Goal: Task Accomplishment & Management: Complete application form

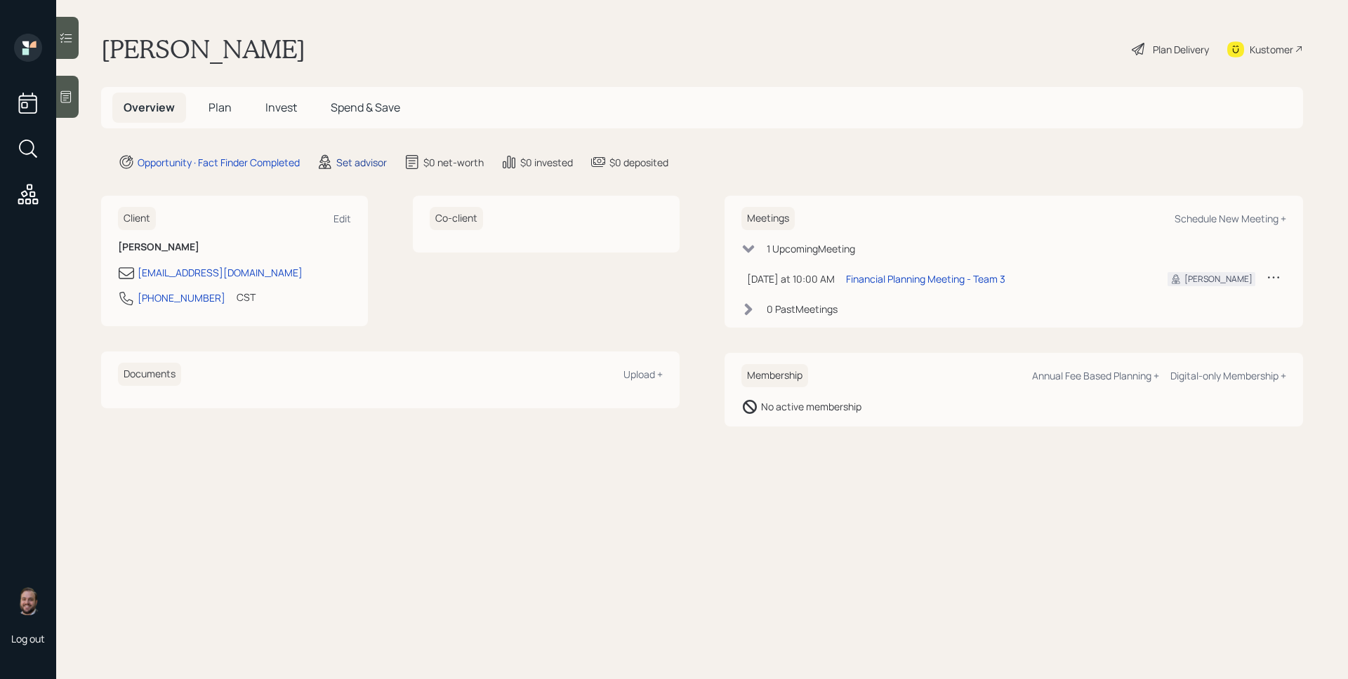
click at [353, 159] on div "Set advisor" at bounding box center [361, 162] width 51 height 15
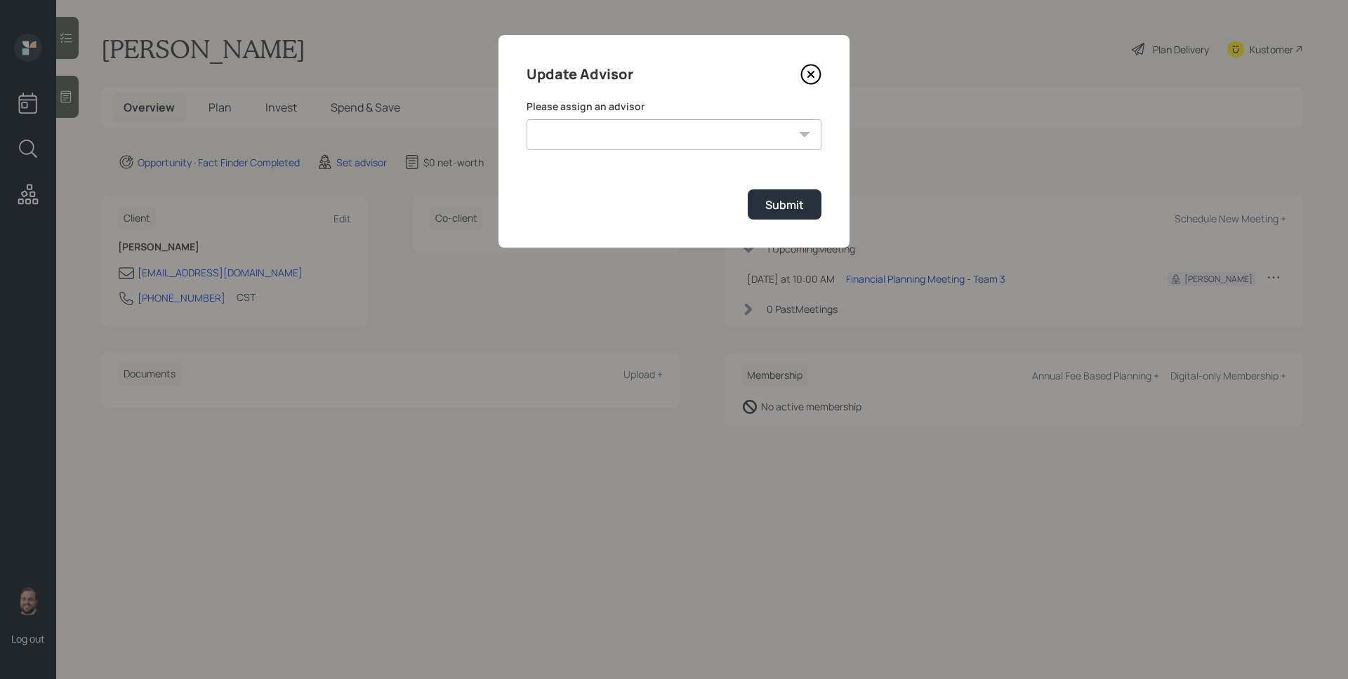
click at [571, 129] on select "[PERSON_NAME] [PERSON_NAME] End [PERSON_NAME] [PERSON_NAME] [PERSON_NAME] [PERS…" at bounding box center [673, 134] width 295 height 31
select select "d946c976-65aa-4529-ac9d-02c4f1114fc0"
click at [526, 119] on select "[PERSON_NAME] [PERSON_NAME] End [PERSON_NAME] [PERSON_NAME] [PERSON_NAME] [PERS…" at bounding box center [673, 134] width 295 height 31
click at [790, 210] on div "Submit" at bounding box center [784, 204] width 39 height 15
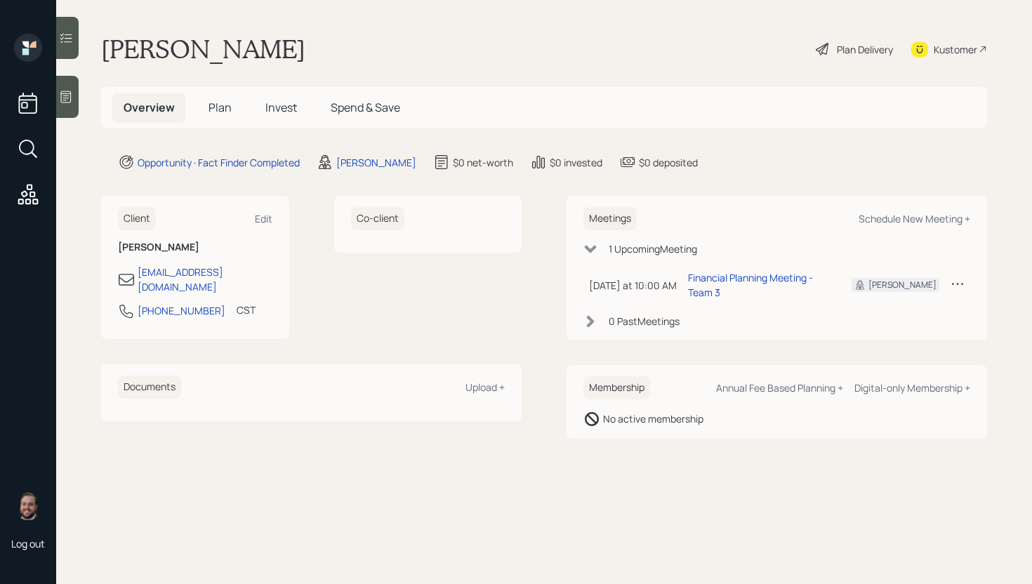
click at [74, 88] on div at bounding box center [67, 97] width 22 height 42
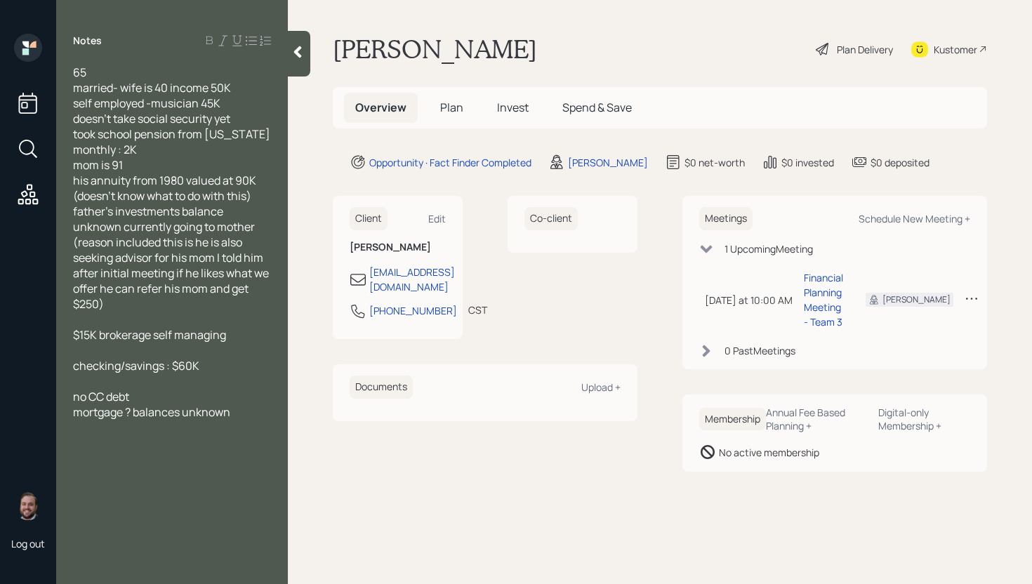
click at [457, 111] on span "Plan" at bounding box center [451, 107] width 23 height 15
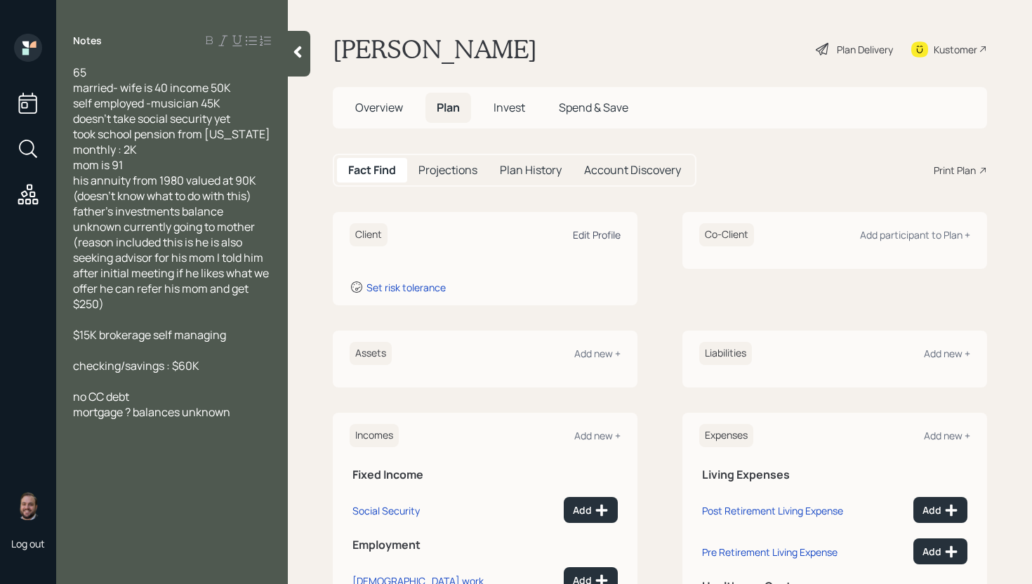
click at [589, 239] on div "Edit Profile" at bounding box center [597, 234] width 48 height 13
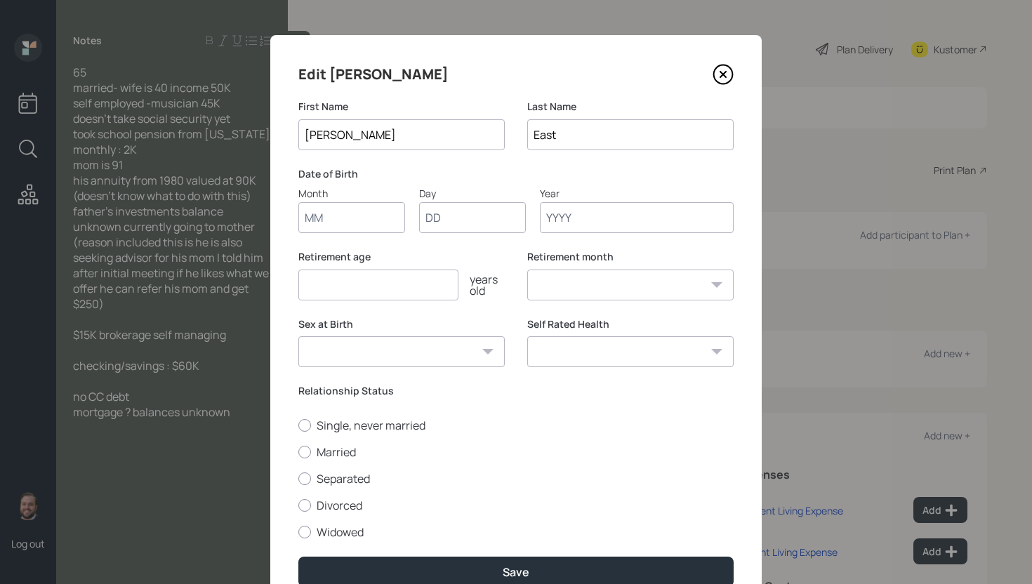
click at [344, 211] on input "Month" at bounding box center [351, 217] width 107 height 31
type input "01"
type input "1960"
select select "1"
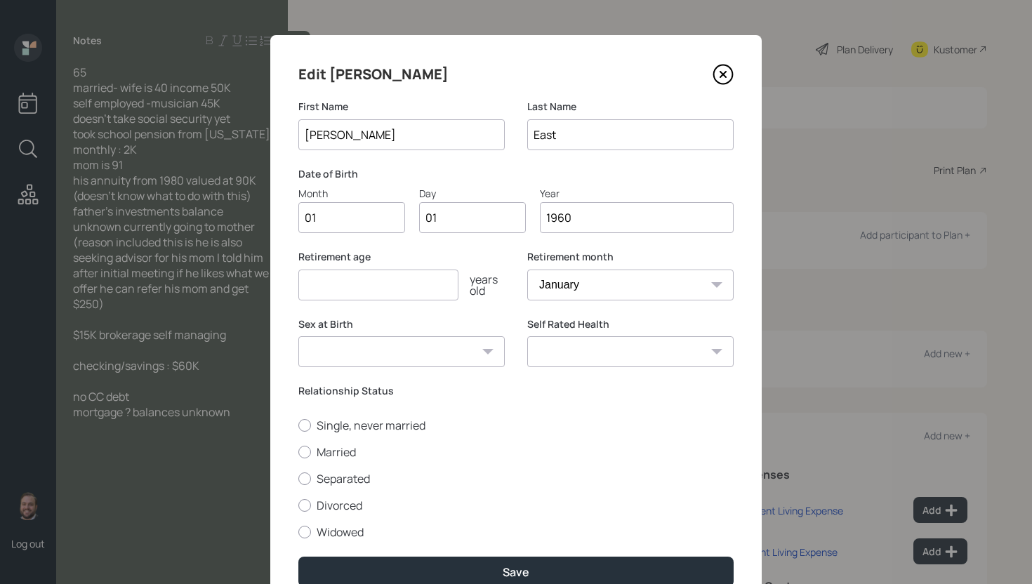
type input "1960"
click at [350, 289] on input "number" at bounding box center [378, 285] width 160 height 31
type input "70"
click at [313, 449] on label "Married" at bounding box center [515, 451] width 435 height 15
click at [298, 451] on input "Married" at bounding box center [298, 451] width 1 height 1
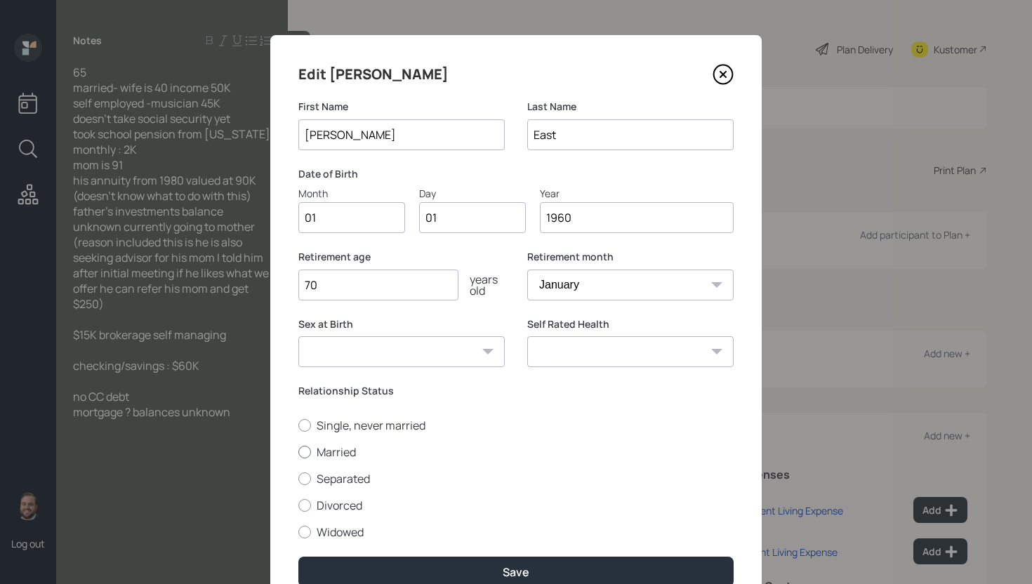
radio input "true"
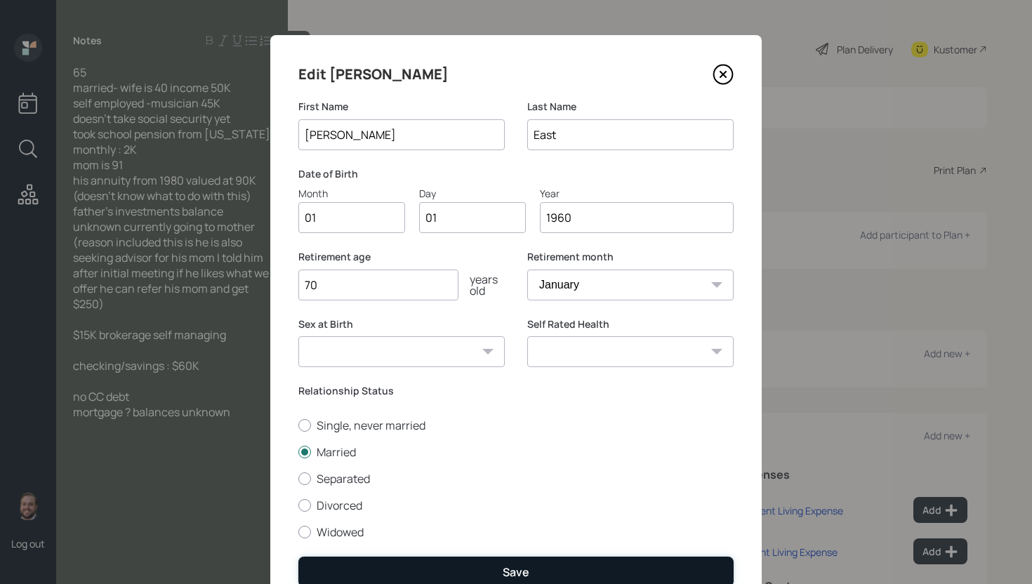
click at [490, 569] on button "Save" at bounding box center [515, 572] width 435 height 30
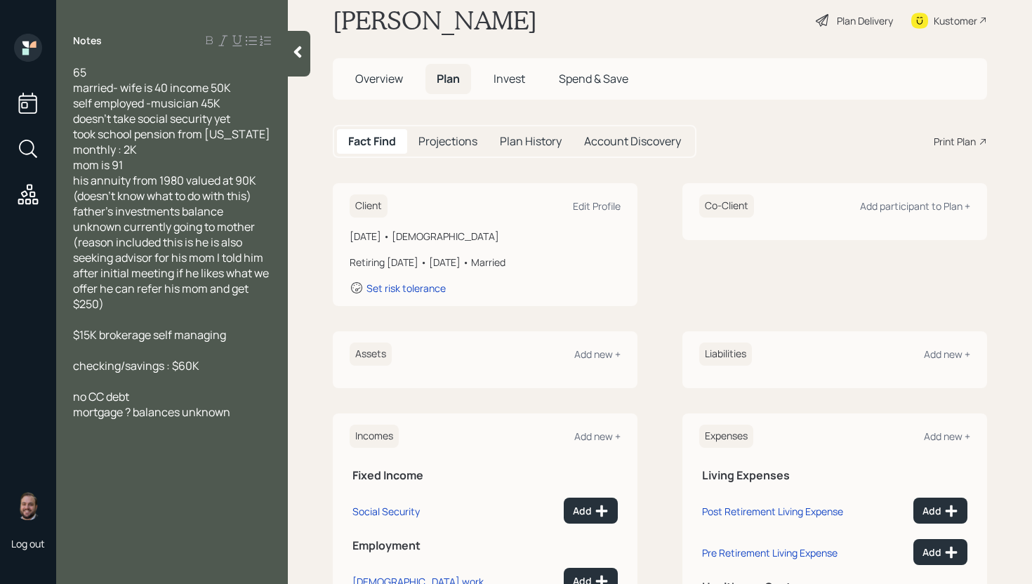
scroll to position [103, 0]
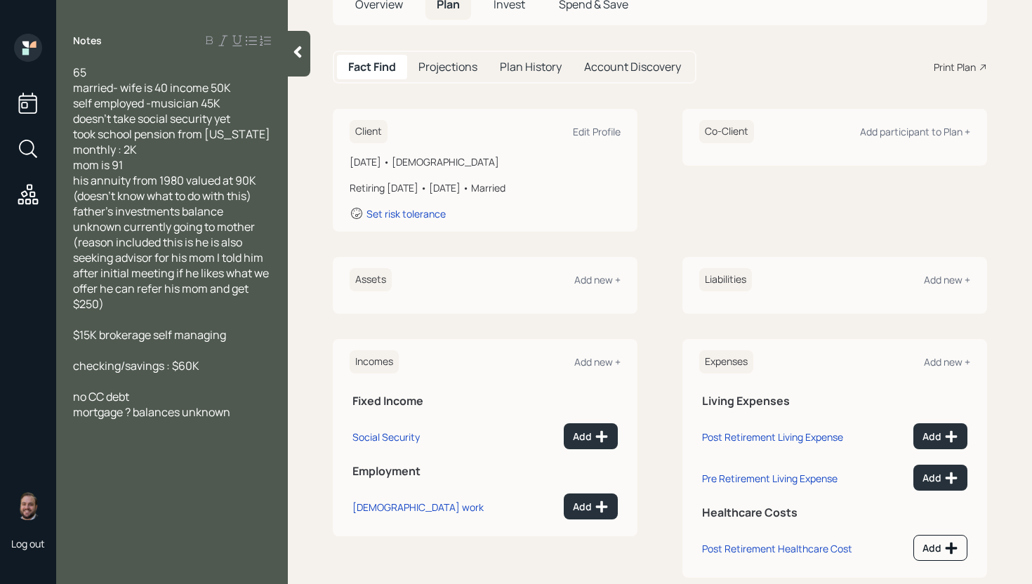
click at [606, 369] on div "Incomes Add new +" at bounding box center [485, 361] width 271 height 23
click at [606, 362] on div "Add new +" at bounding box center [597, 361] width 46 height 13
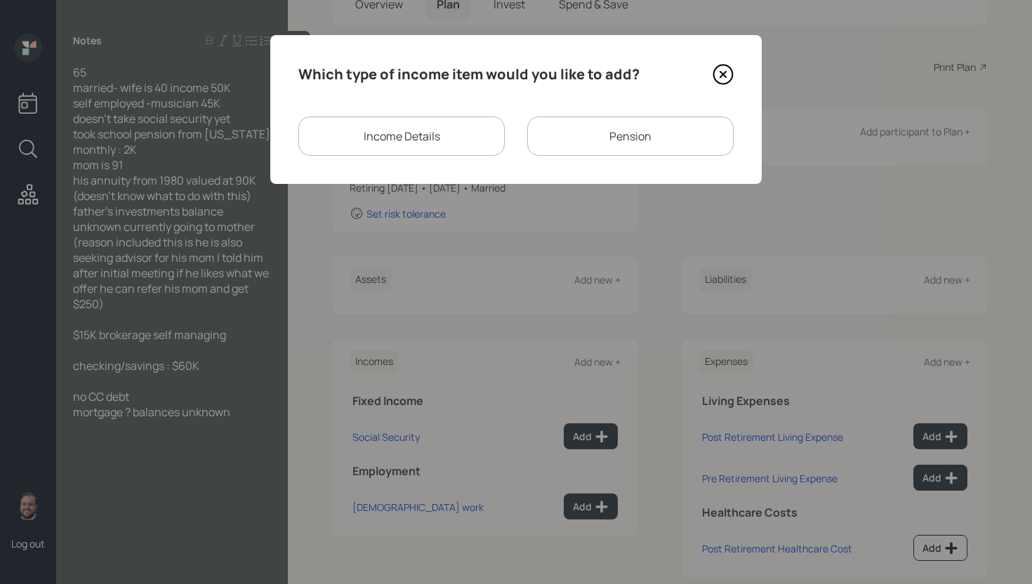
click at [430, 138] on div "Income Details" at bounding box center [401, 136] width 206 height 39
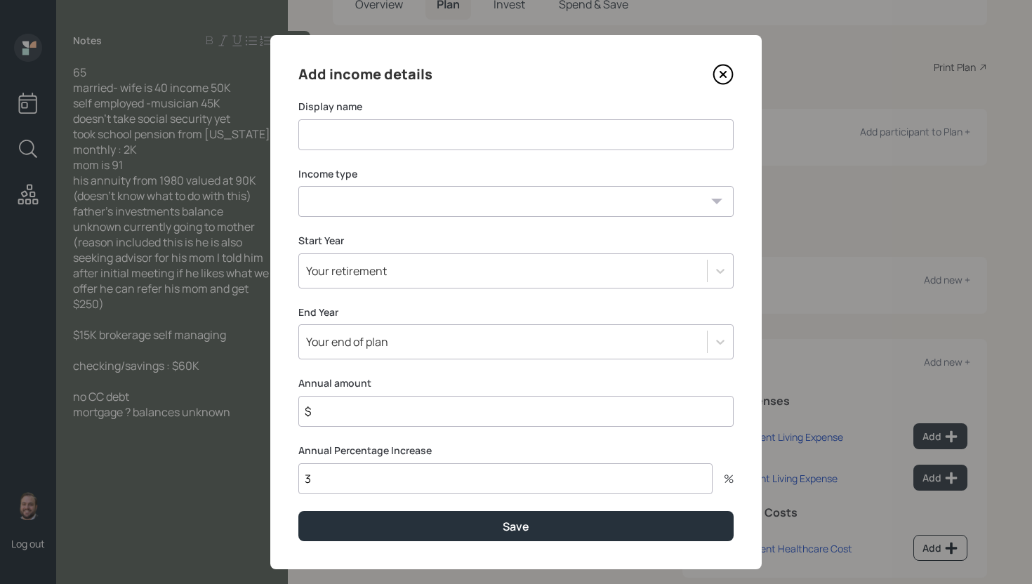
click at [421, 135] on input at bounding box center [515, 134] width 435 height 31
type input "M"
type input "[DEMOGRAPHIC_DATA] Work"
click at [394, 198] on select "[DEMOGRAPHIC_DATA] work [DEMOGRAPHIC_DATA] work Self employment Other" at bounding box center [515, 201] width 435 height 31
select select "self_employment"
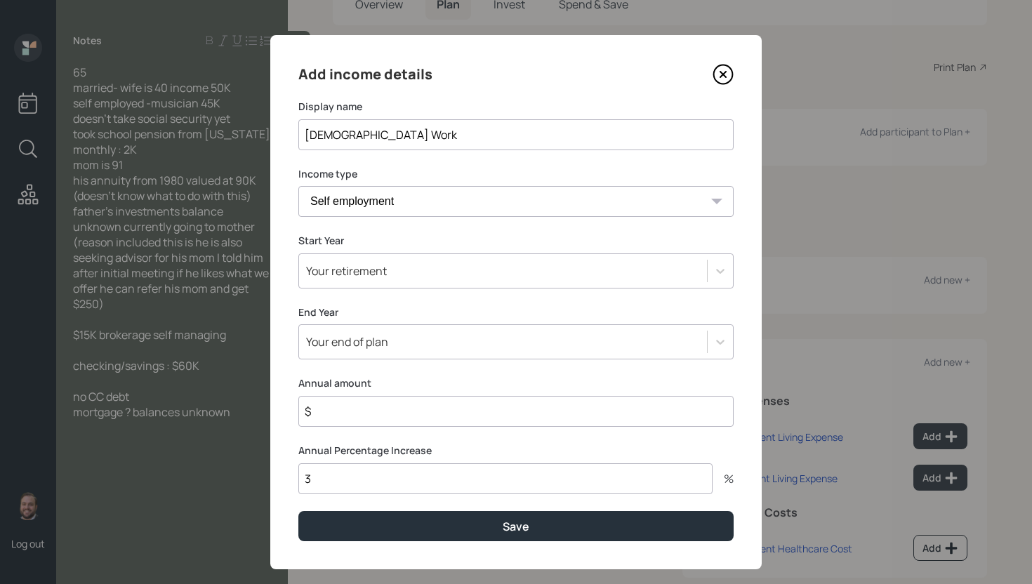
click at [298, 186] on select "[DEMOGRAPHIC_DATA] work [DEMOGRAPHIC_DATA] work Self employment Other" at bounding box center [515, 201] width 435 height 31
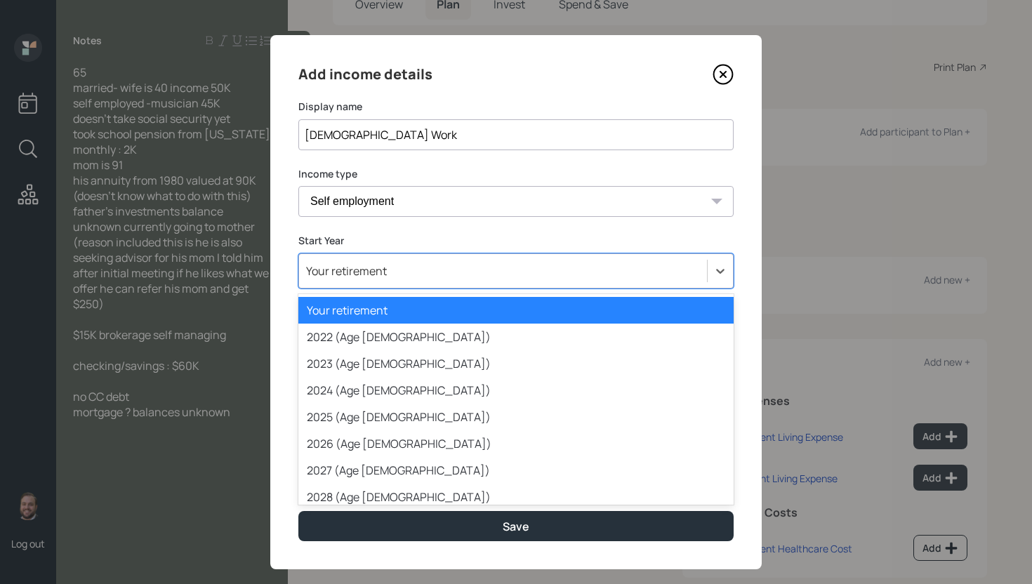
click at [399, 273] on div "Your retirement" at bounding box center [503, 271] width 408 height 24
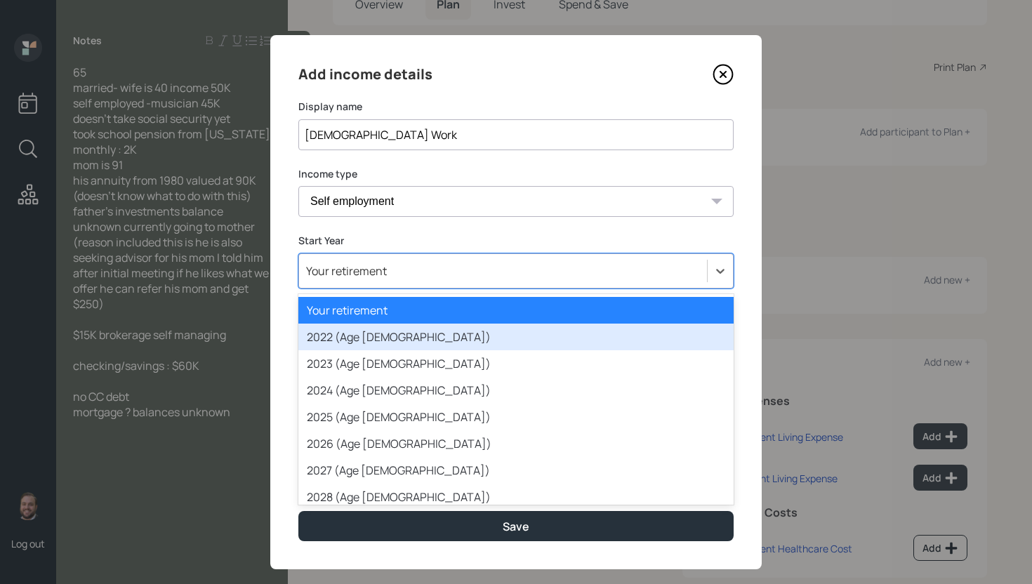
click at [371, 329] on div "2022 (Age [DEMOGRAPHIC_DATA])" at bounding box center [515, 337] width 435 height 27
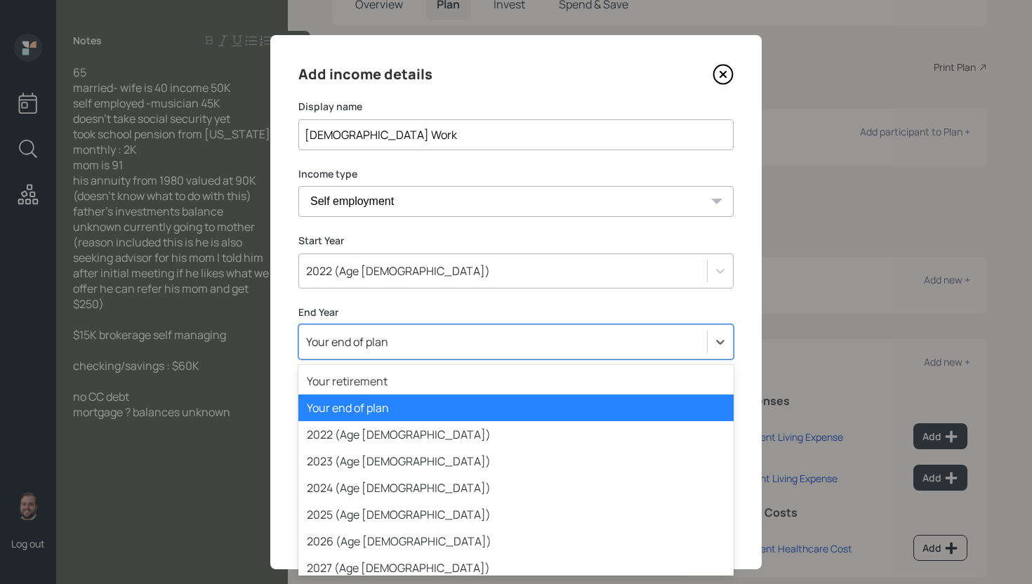
click at [371, 343] on div "Your end of plan" at bounding box center [347, 341] width 82 height 15
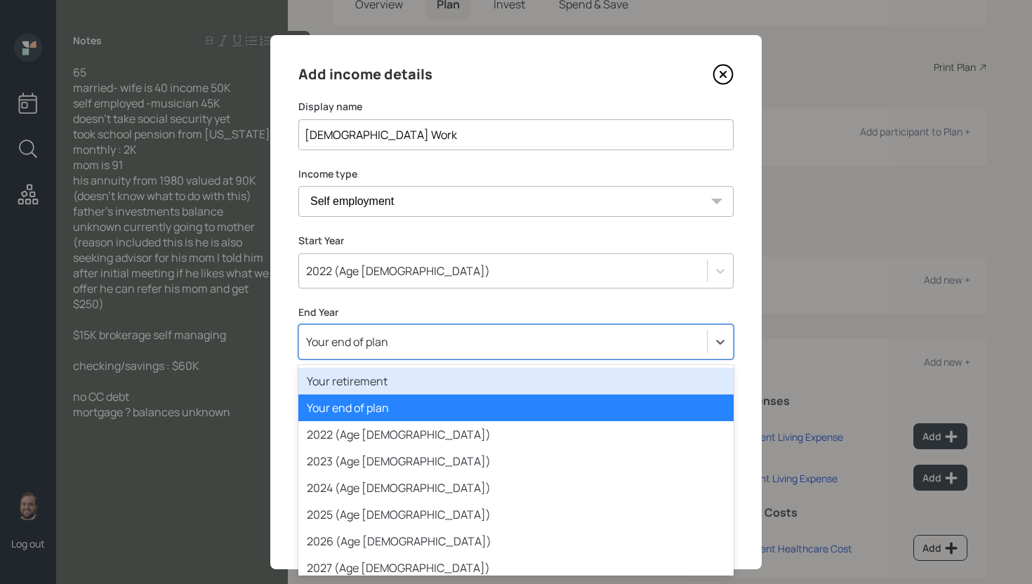
click at [373, 374] on div "Your retirement" at bounding box center [515, 381] width 435 height 27
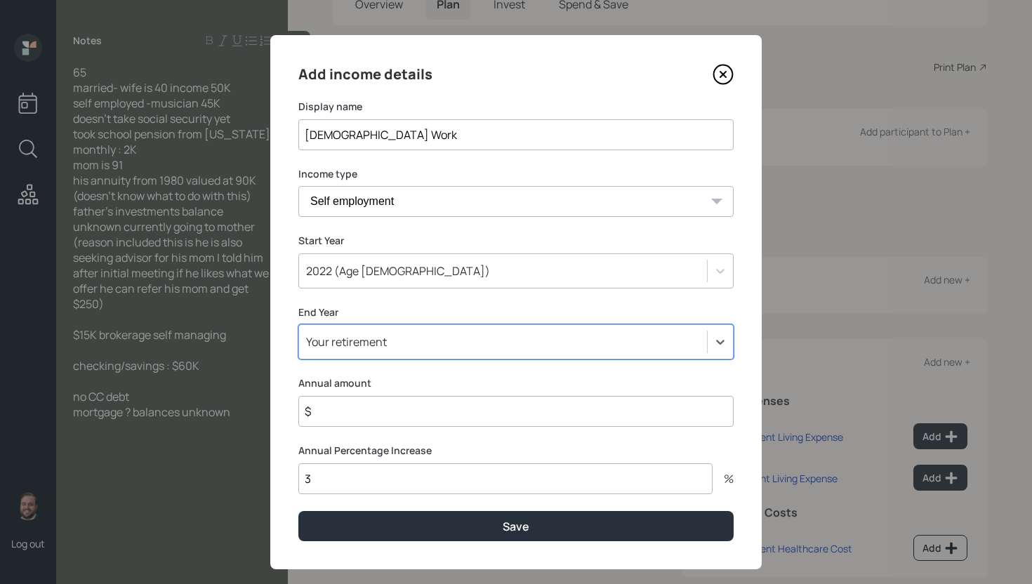
click at [371, 422] on input "$" at bounding box center [515, 411] width 435 height 31
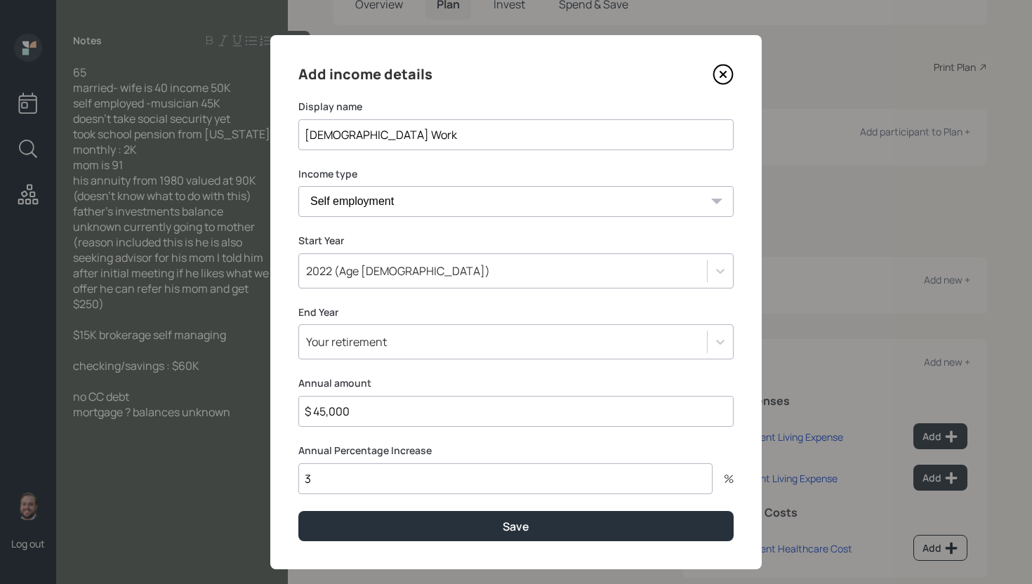
type input "$ 45,000"
click at [298, 511] on button "Save" at bounding box center [515, 526] width 435 height 30
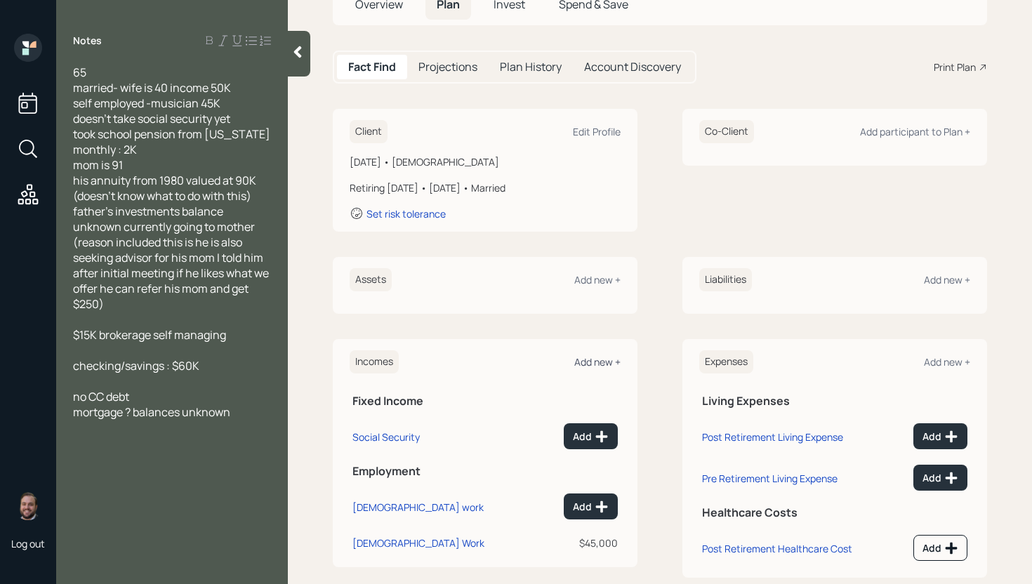
click at [599, 362] on div "Add new +" at bounding box center [597, 361] width 46 height 13
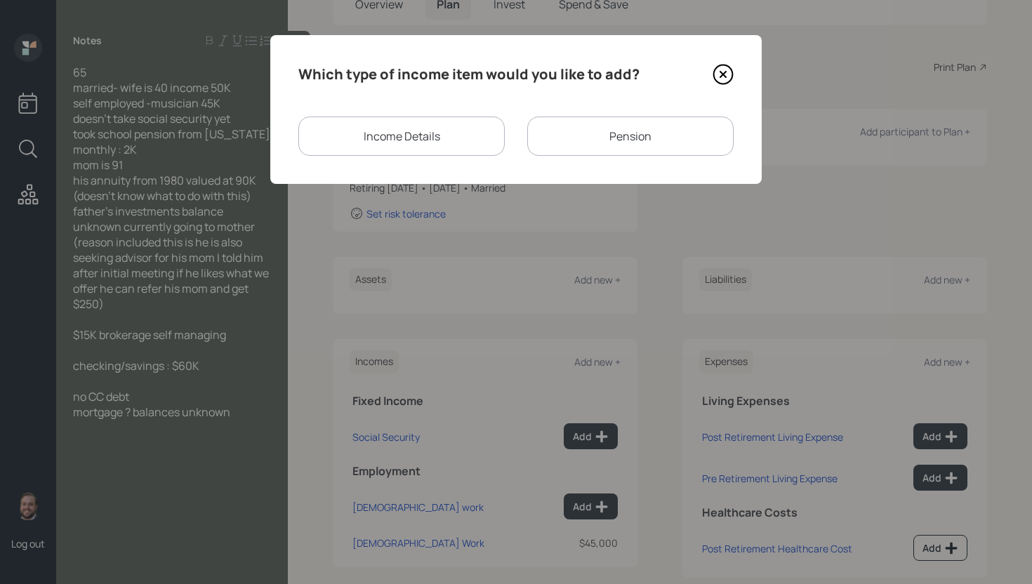
click at [588, 138] on div "Pension" at bounding box center [630, 136] width 206 height 39
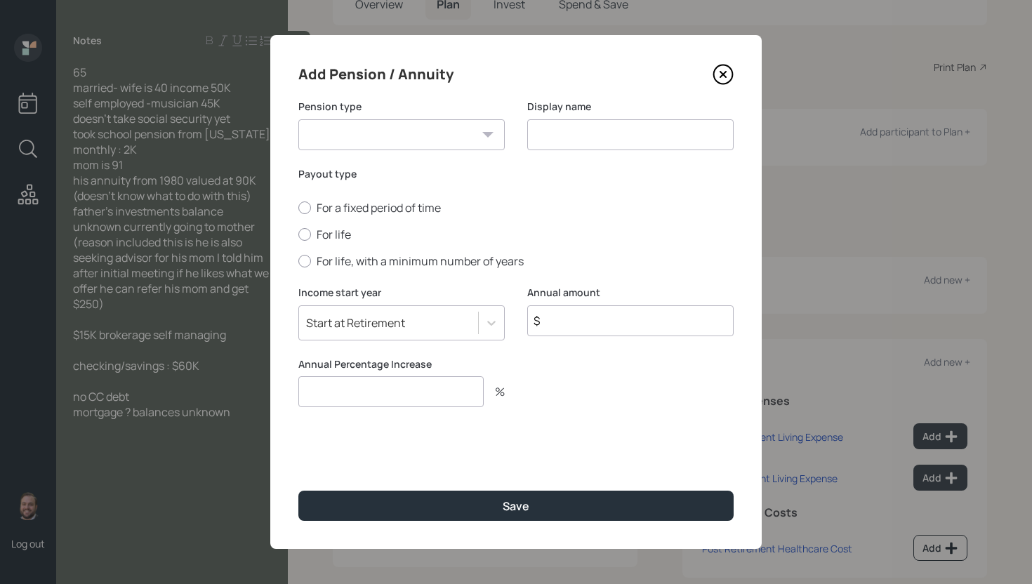
click at [402, 132] on select "Pension Annuity" at bounding box center [401, 134] width 206 height 31
select select "pension"
click at [298, 119] on select "Pension Annuity" at bounding box center [401, 134] width 206 height 31
click at [581, 137] on input at bounding box center [630, 134] width 206 height 31
type input "[US_STATE] School Pension"
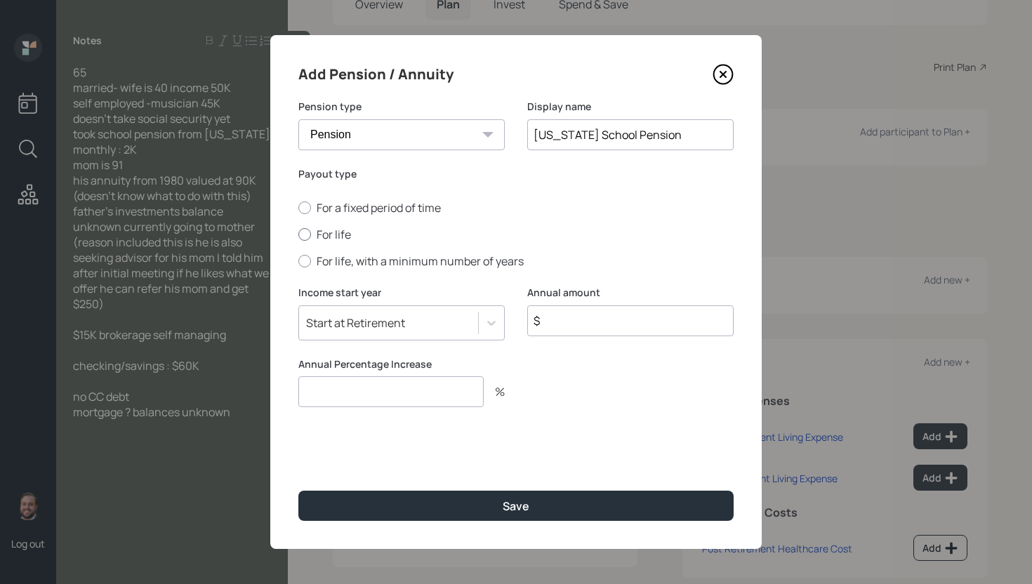
drag, startPoint x: 317, startPoint y: 238, endPoint x: 357, endPoint y: 243, distance: 40.3
click at [317, 238] on label "For life" at bounding box center [515, 234] width 435 height 15
click at [298, 235] on input "For life" at bounding box center [298, 234] width 1 height 1
radio input "true"
click at [590, 309] on input "$" at bounding box center [630, 320] width 206 height 31
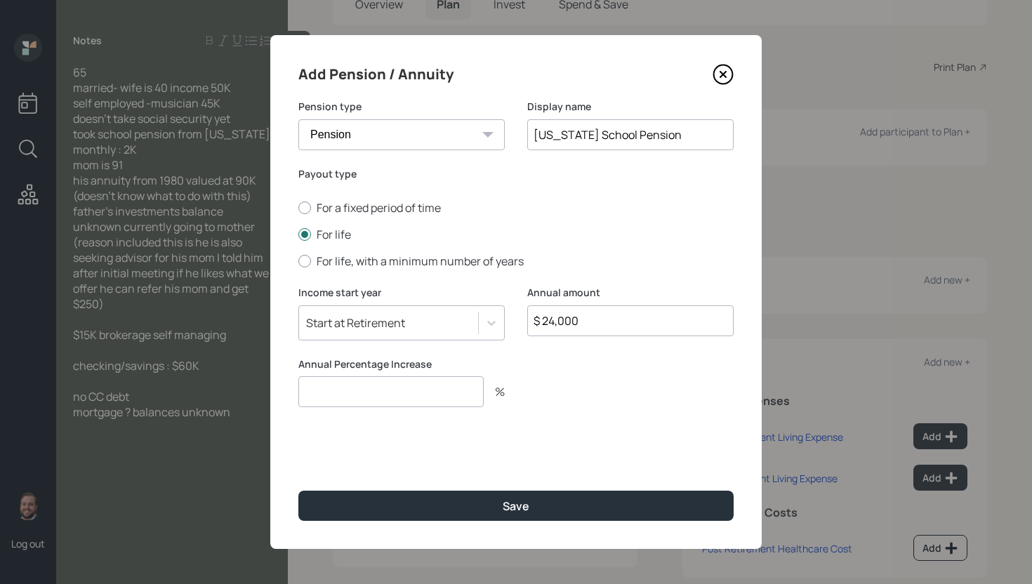
type input "$ 24,000"
type input "0"
click at [298, 491] on button "Save" at bounding box center [515, 506] width 435 height 30
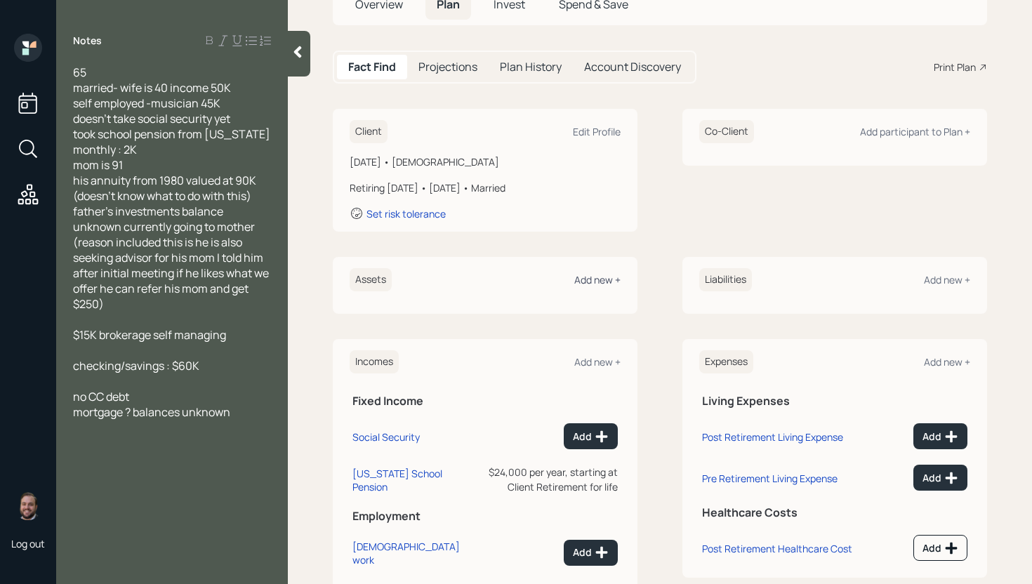
click at [607, 277] on div "Add new +" at bounding box center [597, 279] width 46 height 13
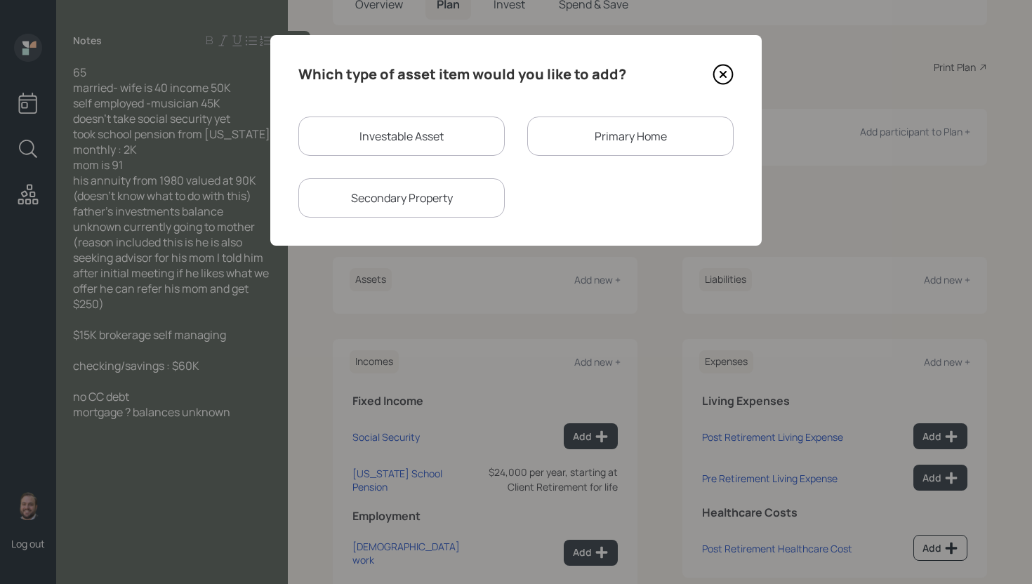
click at [371, 114] on div "Which type of asset item would you like to add? Investable Asset Primary Home S…" at bounding box center [515, 140] width 491 height 211
click at [384, 131] on div "Investable Asset" at bounding box center [401, 136] width 206 height 39
select select "taxable"
select select "balanced"
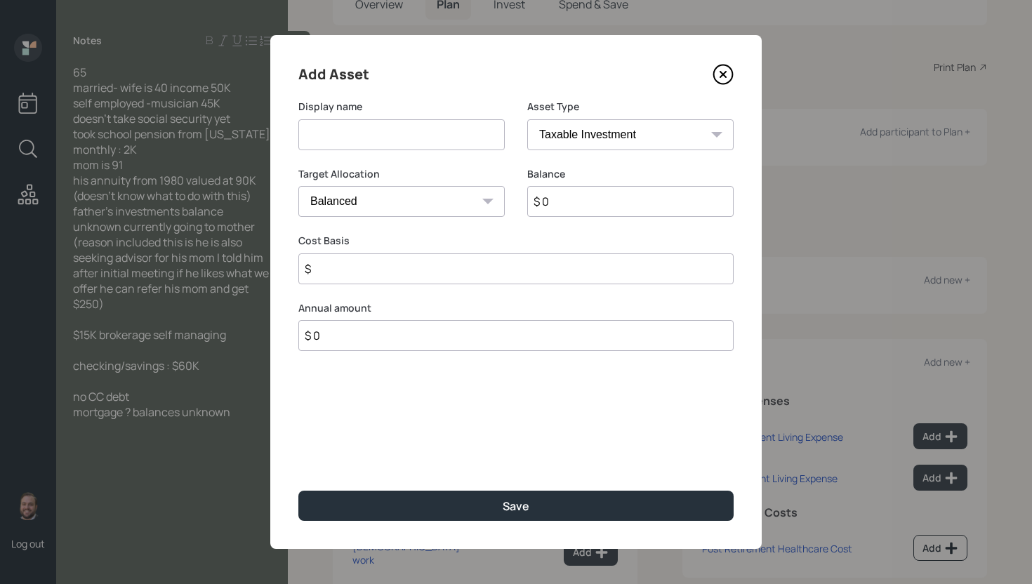
click at [387, 142] on input at bounding box center [401, 134] width 206 height 31
type input "Annuity"
click at [573, 129] on select "SEP [PERSON_NAME] IRA 401(k) [PERSON_NAME] 401(k) 403(b) [PERSON_NAME] 403(b) 4…" at bounding box center [630, 134] width 206 height 31
select select "ira"
click at [527, 119] on select "SEP [PERSON_NAME] IRA 401(k) [PERSON_NAME] 401(k) 403(b) [PERSON_NAME] 403(b) 4…" at bounding box center [630, 134] width 206 height 31
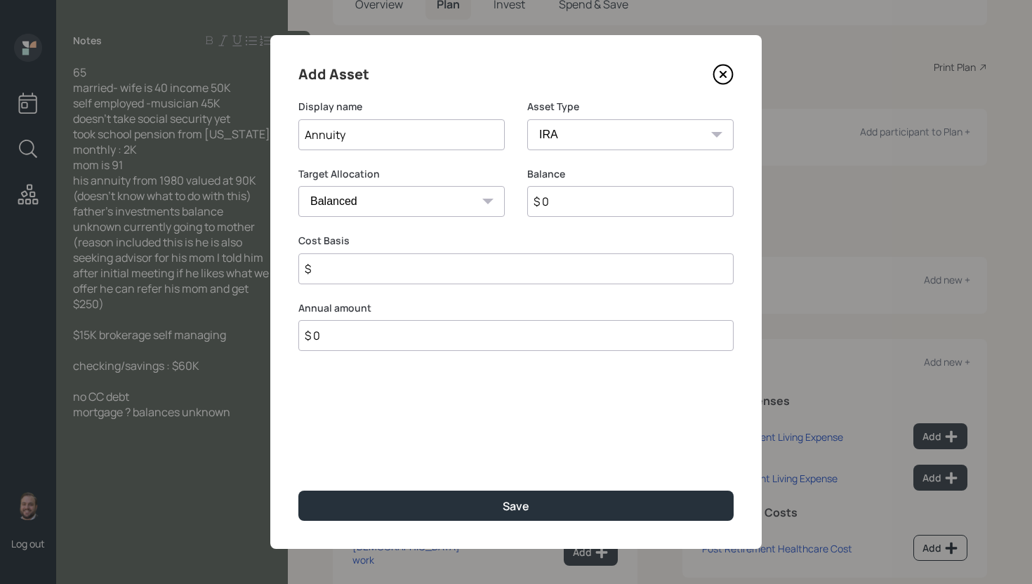
type input "$"
click at [591, 203] on input "$ 0" at bounding box center [630, 201] width 206 height 31
type input "$ 90,000"
type input "$ 0"
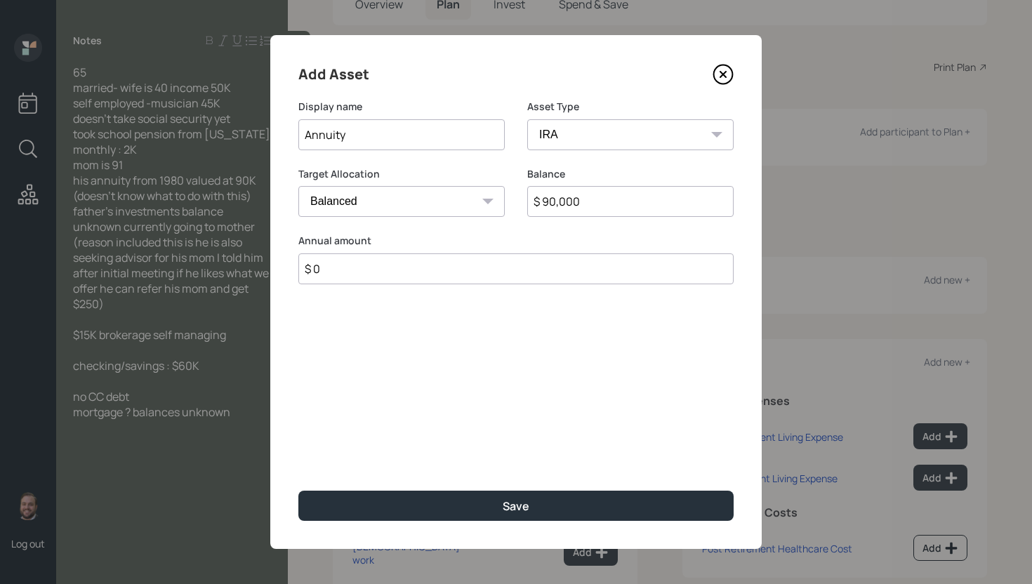
click at [298, 491] on button "Save" at bounding box center [515, 506] width 435 height 30
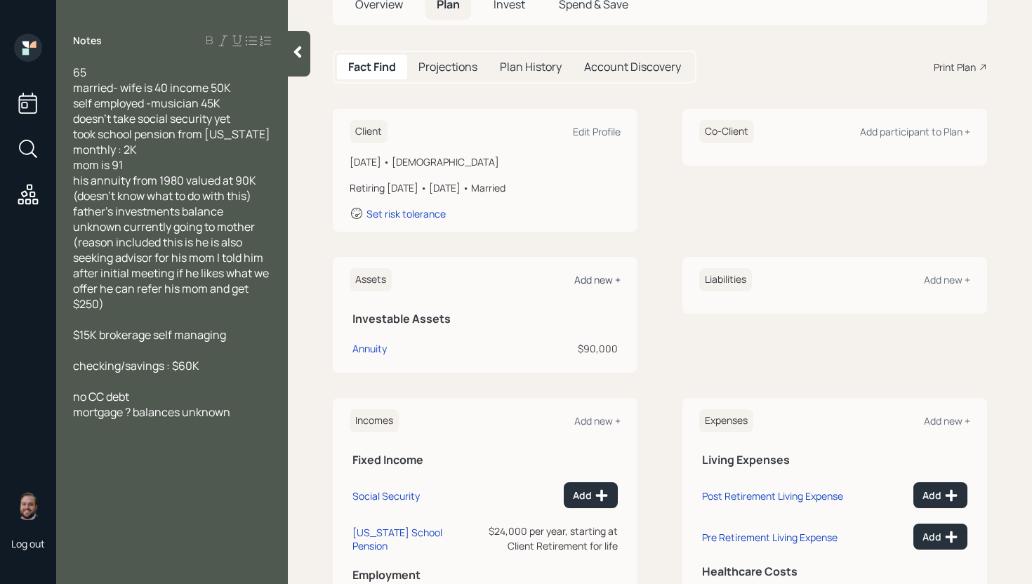
click at [574, 282] on div "Add new +" at bounding box center [597, 279] width 46 height 13
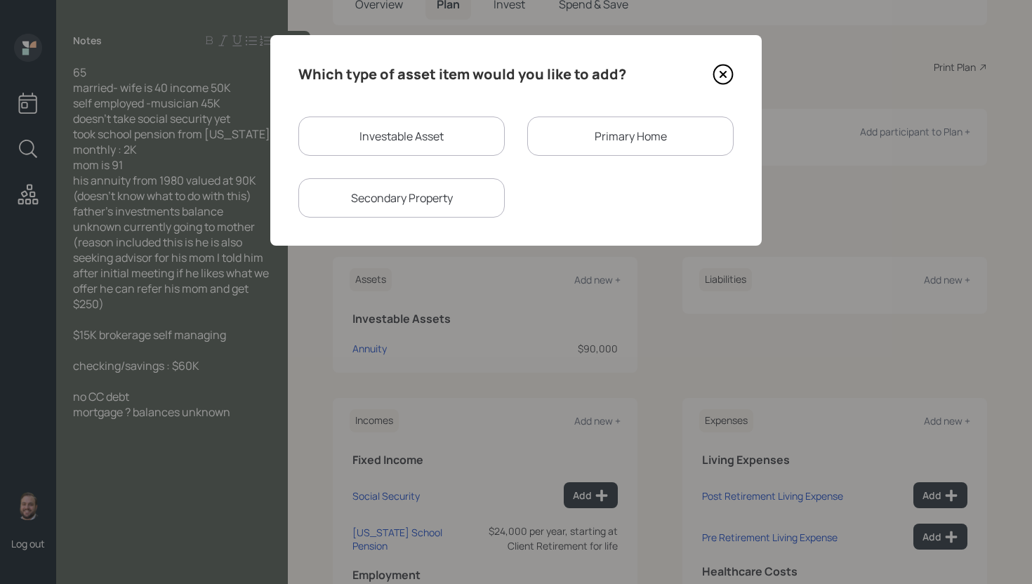
click at [462, 150] on div "Investable Asset" at bounding box center [401, 136] width 206 height 39
select select "taxable"
select select "balanced"
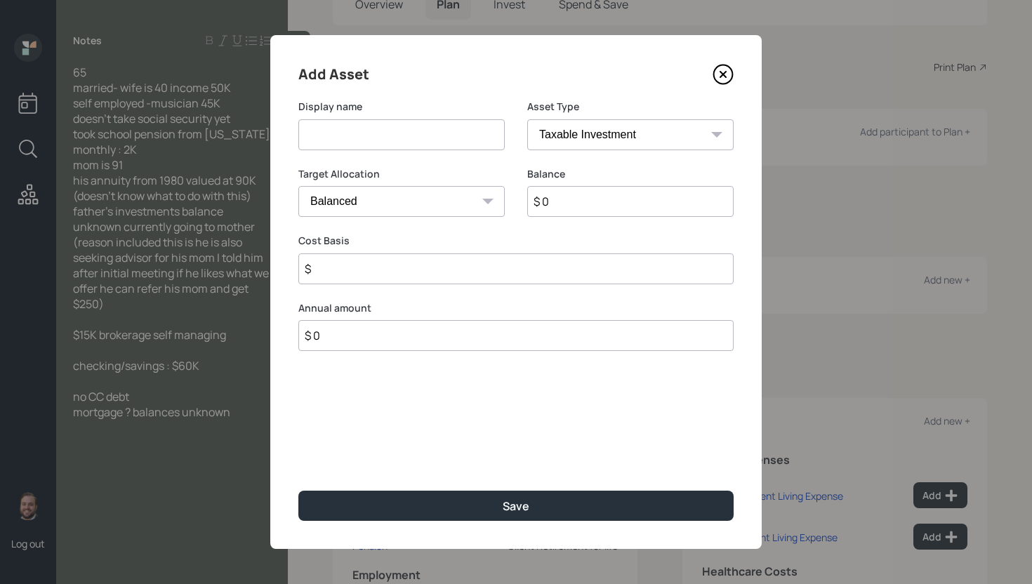
click at [444, 135] on input at bounding box center [401, 134] width 206 height 31
type input "Brokerage"
click at [590, 211] on input "$ 0" at bounding box center [630, 201] width 206 height 31
type input "$ 15,000"
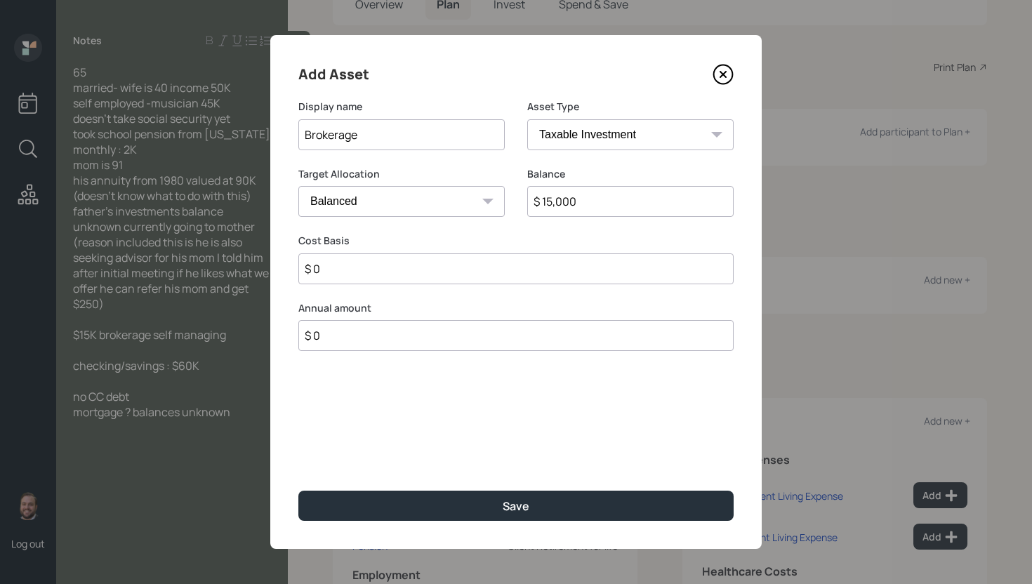
type input "$ 0"
click at [298, 491] on button "Save" at bounding box center [515, 506] width 435 height 30
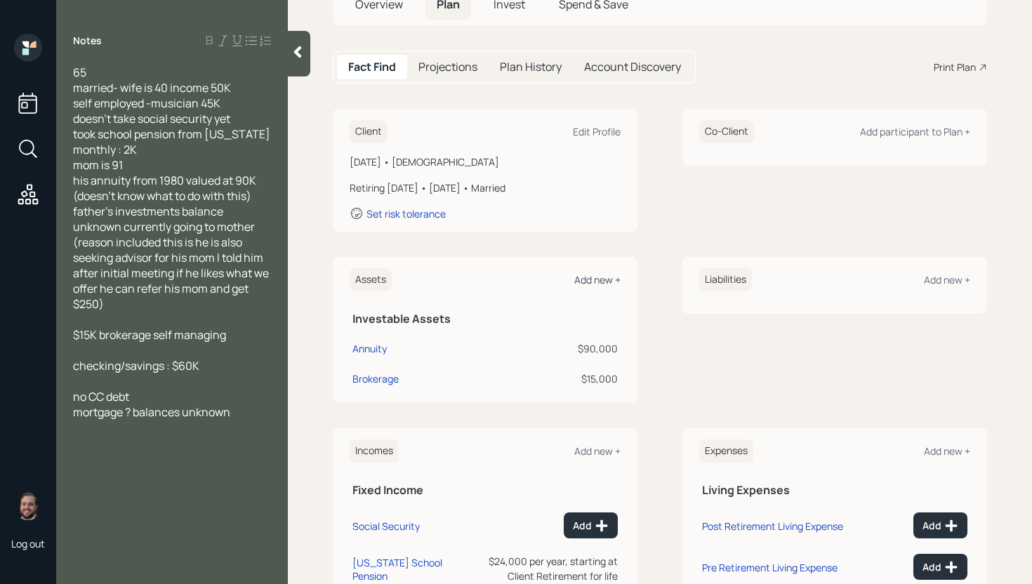
click at [606, 280] on div "Add new +" at bounding box center [597, 279] width 46 height 13
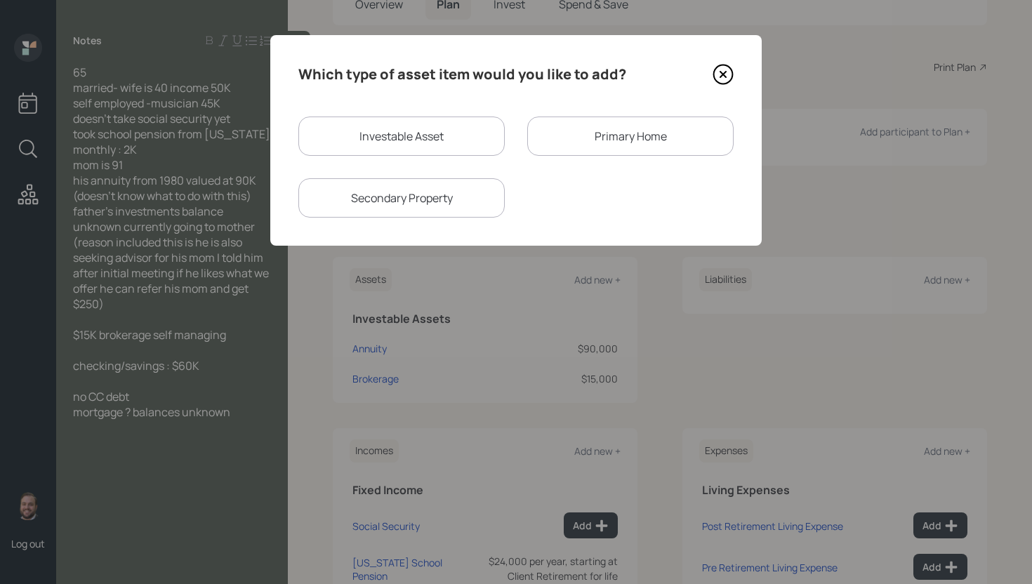
click at [467, 147] on div "Investable Asset" at bounding box center [401, 136] width 206 height 39
select select "taxable"
select select "balanced"
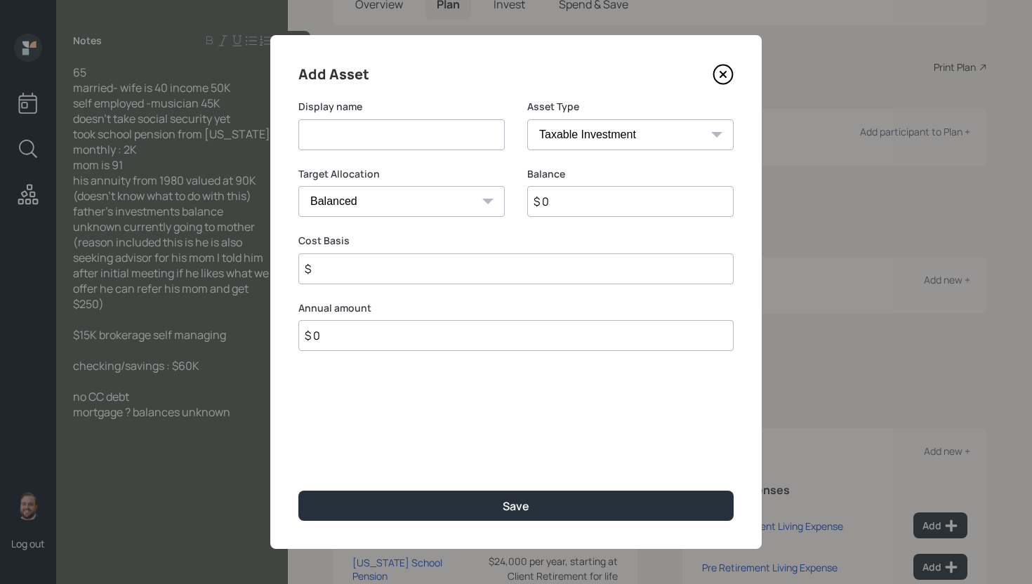
click at [463, 145] on input at bounding box center [401, 134] width 206 height 31
type input "Checking/Savings"
click at [642, 144] on select "SEP [PERSON_NAME] IRA 401(k) [PERSON_NAME] 401(k) 403(b) [PERSON_NAME] 403(b) 4…" at bounding box center [630, 134] width 206 height 31
select select "cash"
click at [527, 119] on select "SEP [PERSON_NAME] IRA 401(k) [PERSON_NAME] 401(k) 403(b) [PERSON_NAME] 403(b) 4…" at bounding box center [630, 134] width 206 height 31
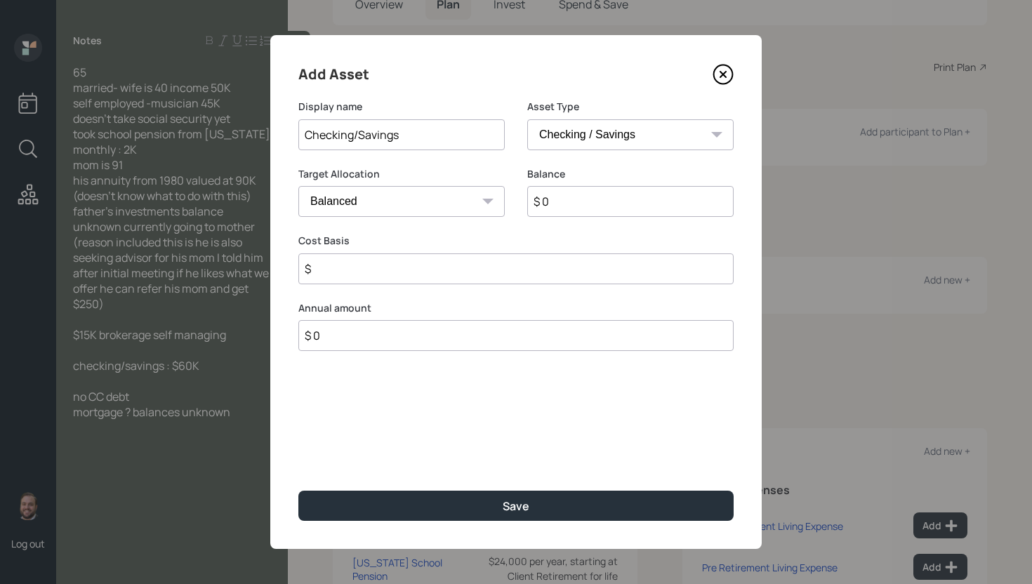
type input "$"
click at [622, 206] on input "$ 0" at bounding box center [515, 201] width 435 height 31
type input "$ 6"
type input "$ 60"
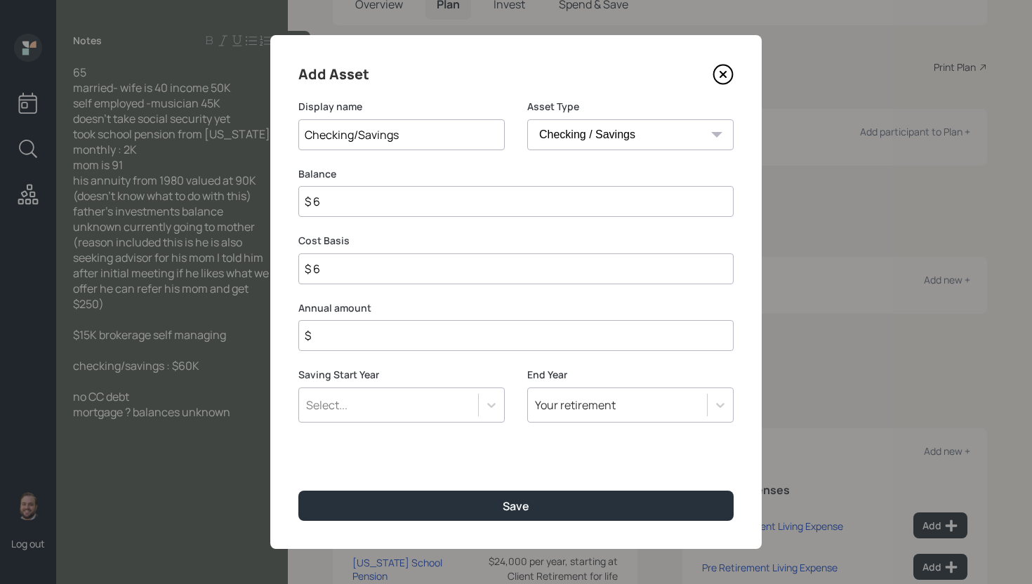
type input "$ 60"
type input "$ 600"
type input "$ 6,000"
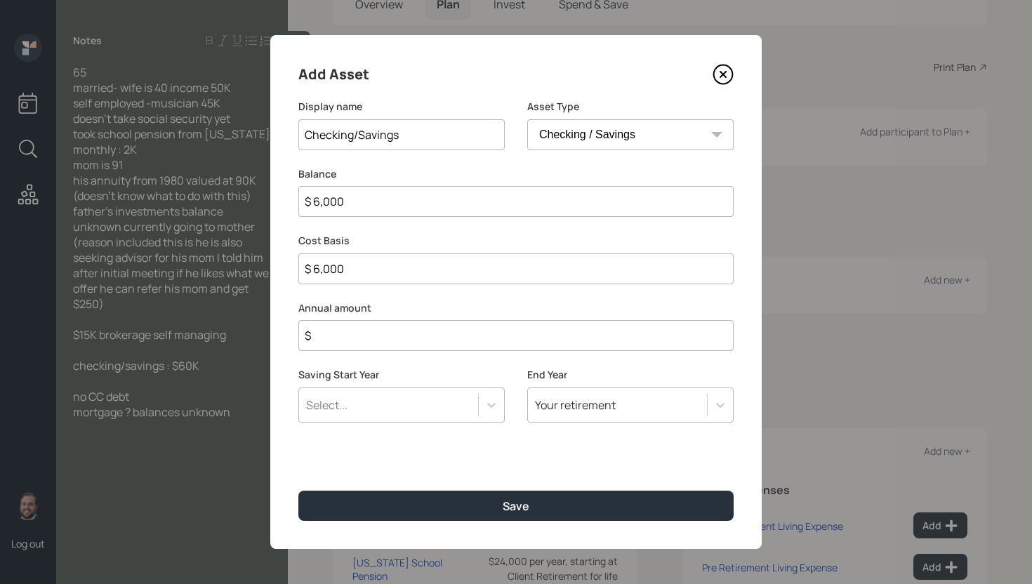
type input "$ 60,000"
type input "$ 0"
click at [298, 491] on button "Save" at bounding box center [515, 506] width 435 height 30
